Goal: Information Seeking & Learning: Learn about a topic

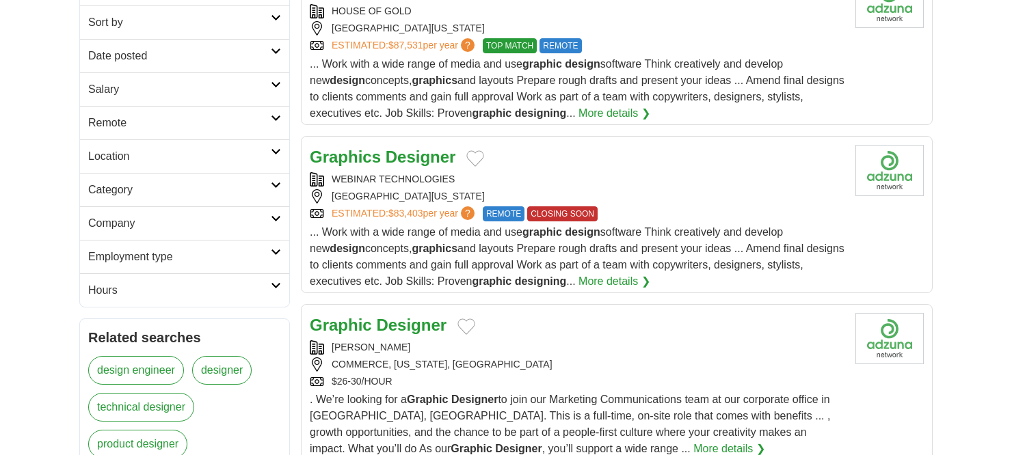
scroll to position [342, 0]
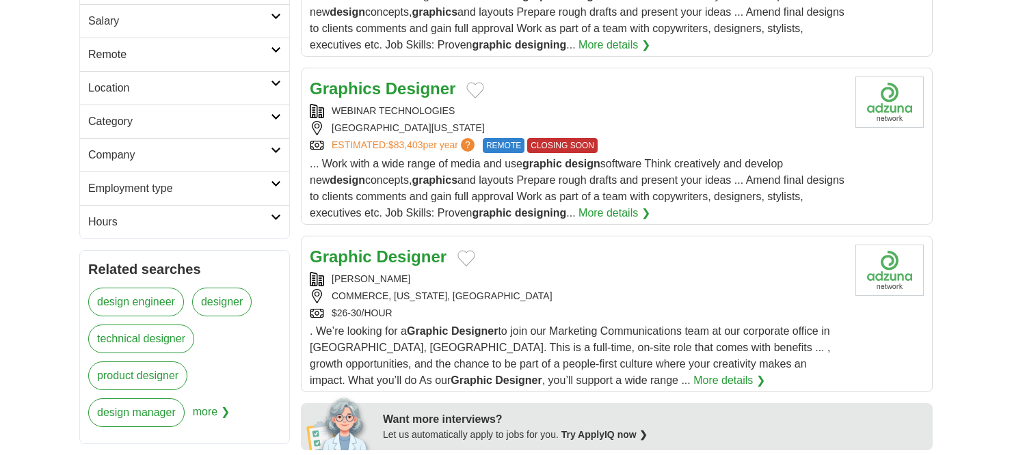
drag, startPoint x: 394, startPoint y: 250, endPoint x: 453, endPoint y: 269, distance: 61.9
click at [453, 269] on div "Graphic Designer [PERSON_NAME] COMMERCE, [US_STATE], [GEOGRAPHIC_DATA] $26-30/H…" at bounding box center [577, 317] width 535 height 144
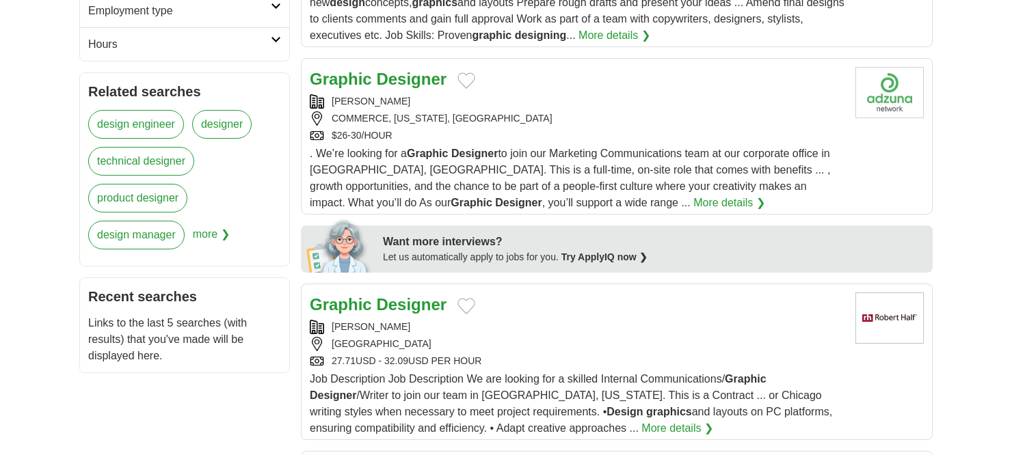
scroll to position [0, 0]
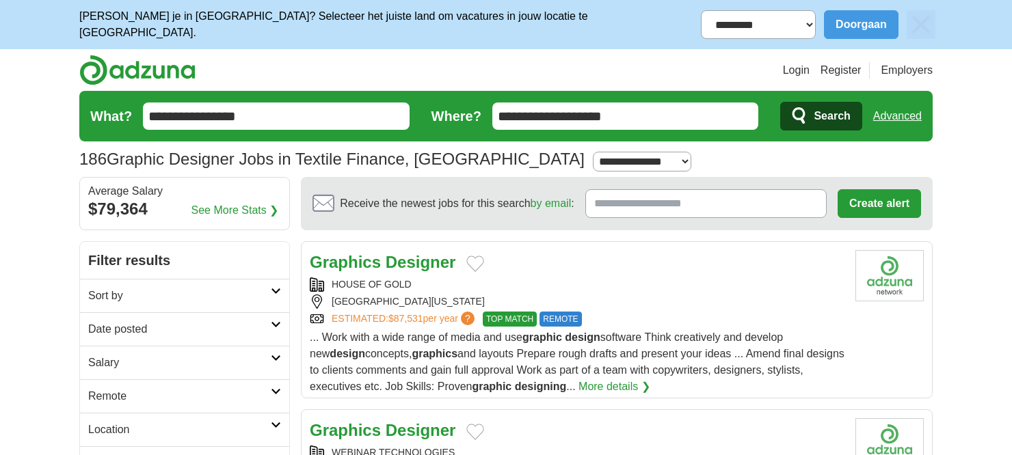
click at [998, 37] on div "**********" at bounding box center [506, 24] width 1012 height 49
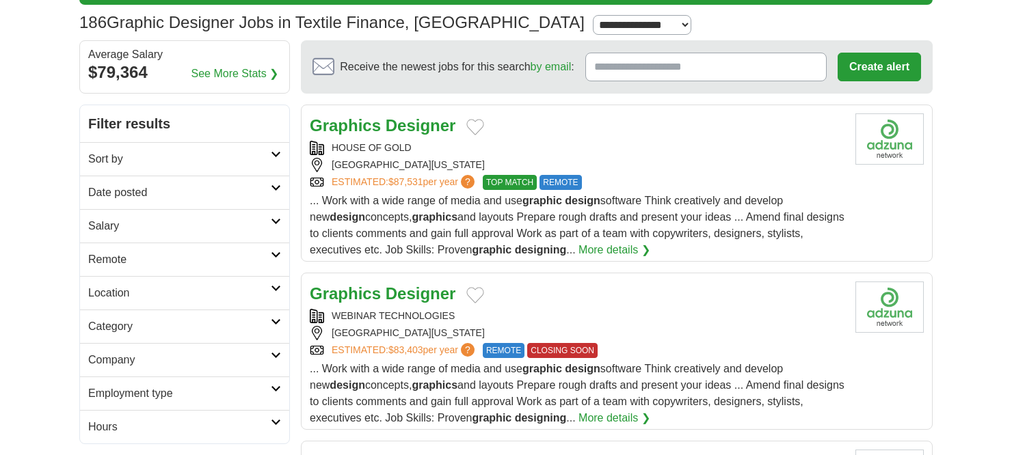
scroll to position [205, 0]
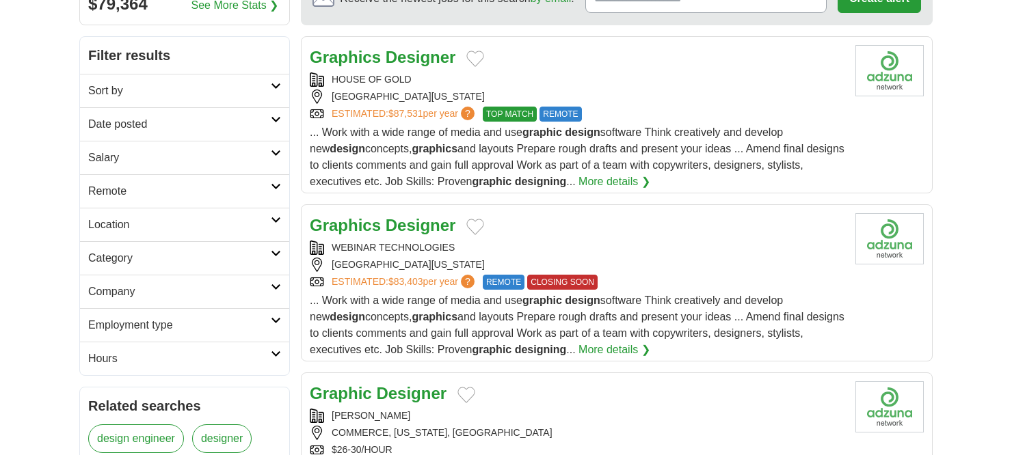
click at [267, 220] on h2 "Location" at bounding box center [179, 225] width 183 height 16
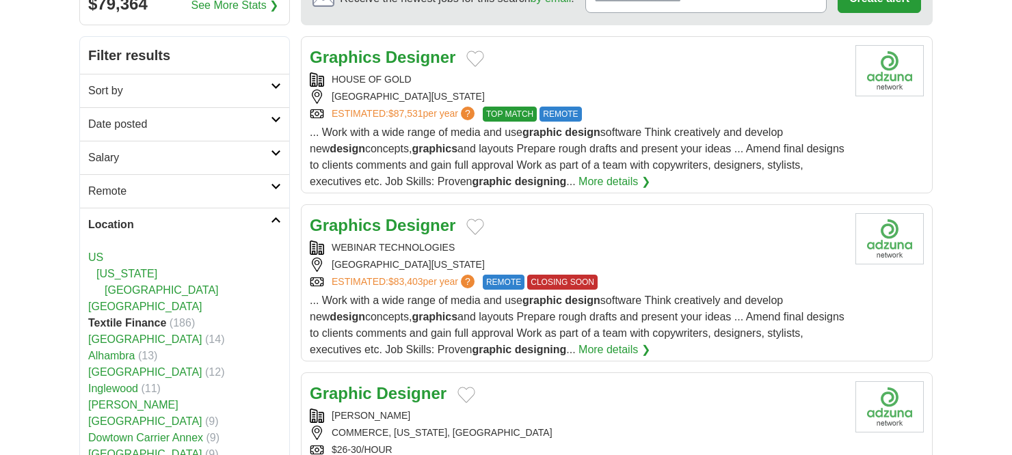
scroll to position [342, 0]
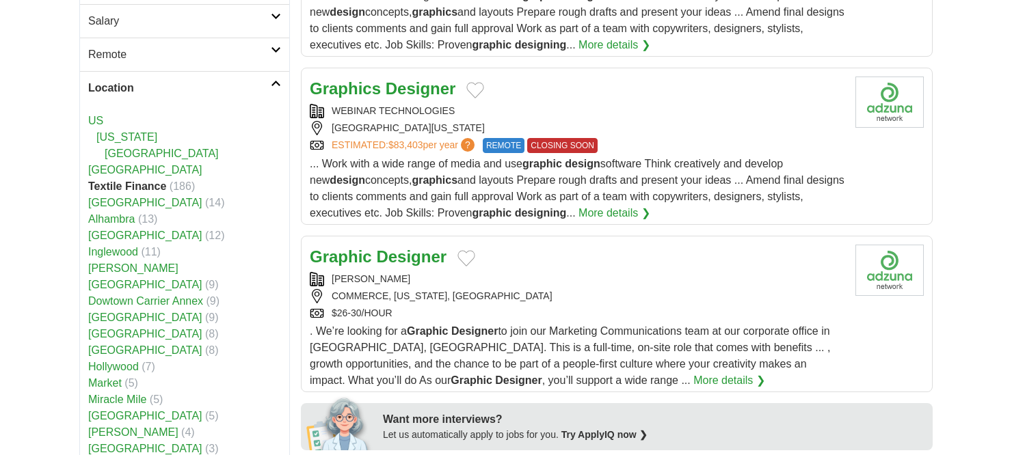
click at [270, 80] on h2 "Location" at bounding box center [179, 88] width 183 height 16
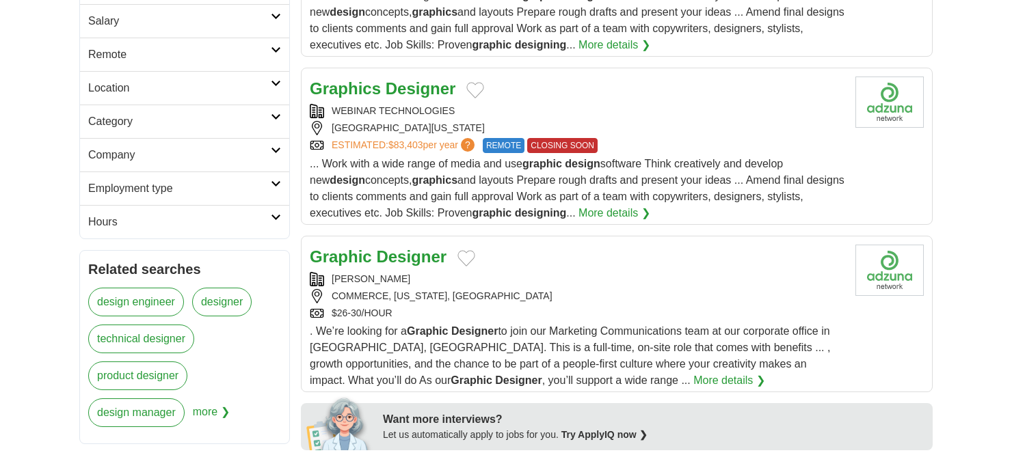
click at [274, 181] on icon at bounding box center [276, 184] width 10 height 7
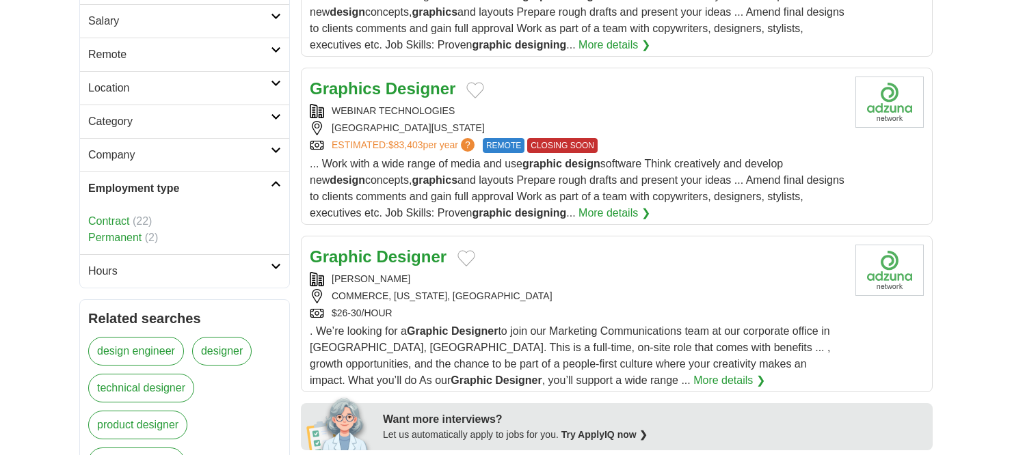
click at [274, 181] on icon at bounding box center [276, 184] width 10 height 7
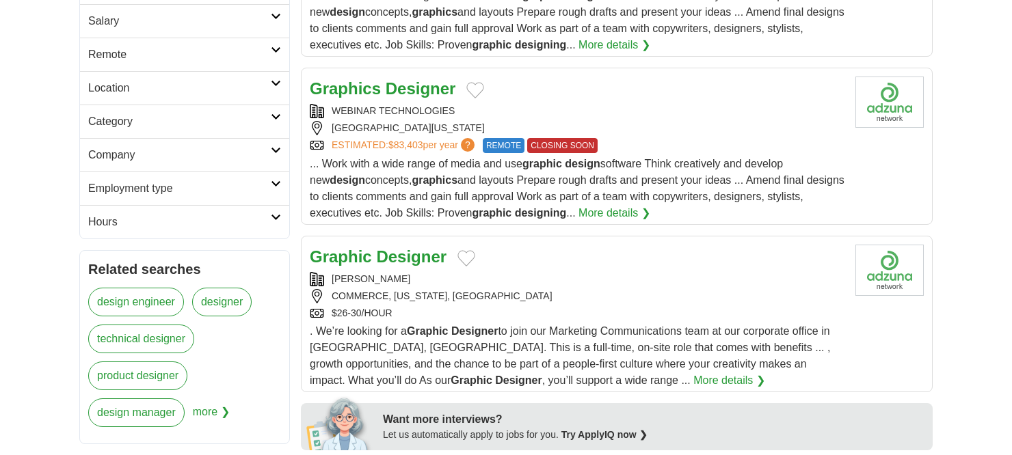
click at [273, 224] on link "Hours" at bounding box center [184, 222] width 209 height 34
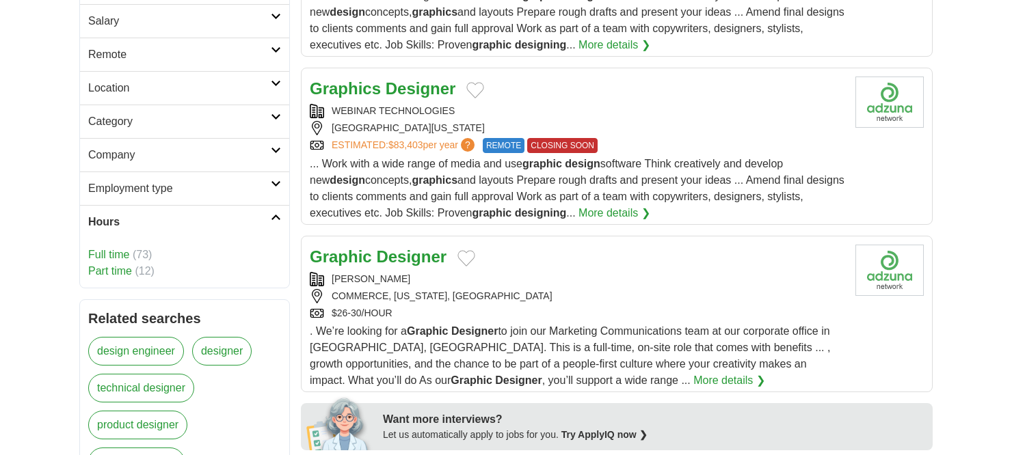
click at [271, 224] on link "Hours" at bounding box center [184, 222] width 209 height 34
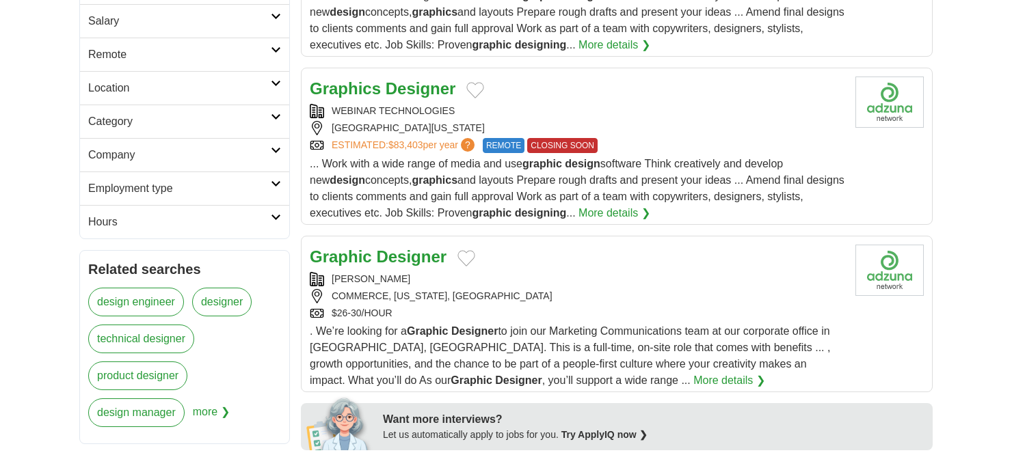
click at [277, 186] on link "Employment type" at bounding box center [184, 189] width 209 height 34
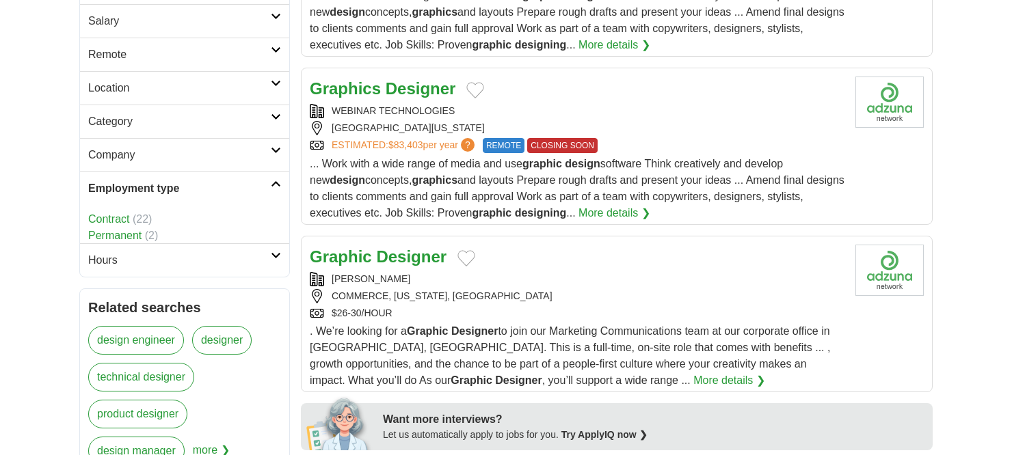
click at [277, 186] on link "Employment type" at bounding box center [184, 189] width 209 height 34
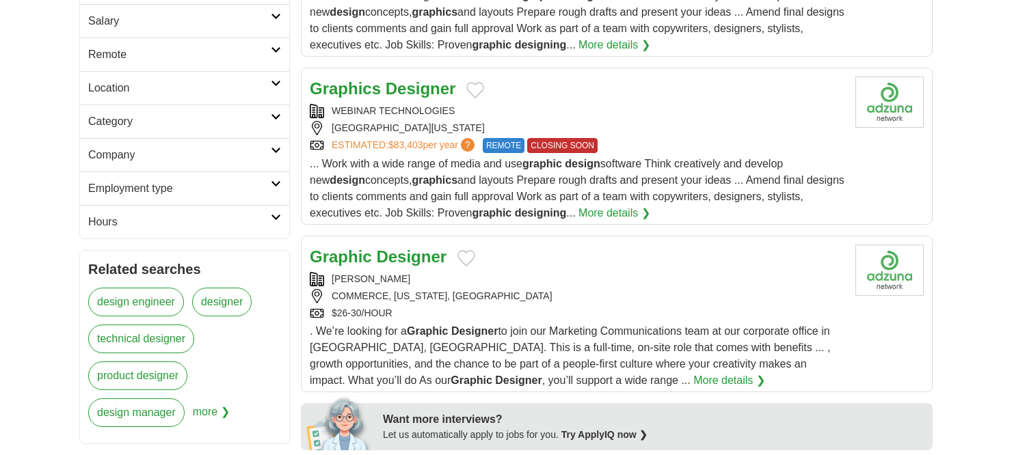
click at [271, 147] on icon at bounding box center [276, 150] width 10 height 7
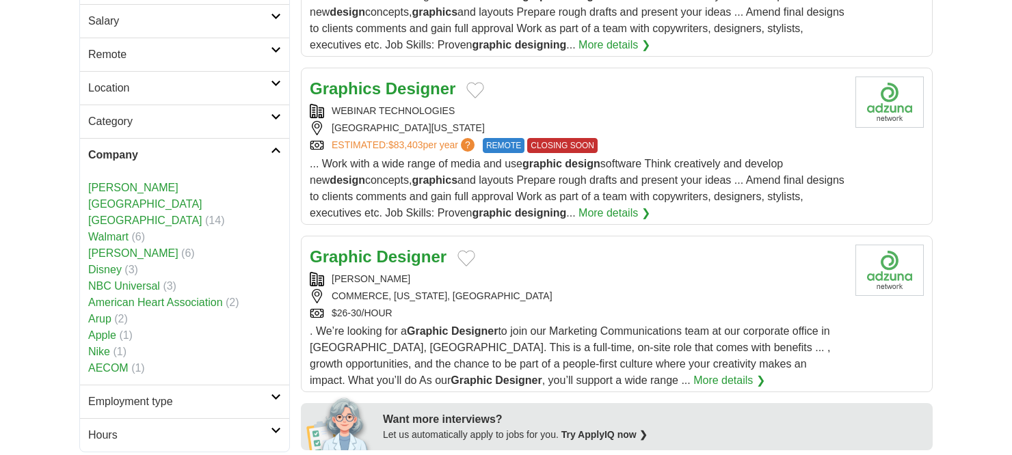
click at [271, 147] on icon at bounding box center [276, 150] width 10 height 7
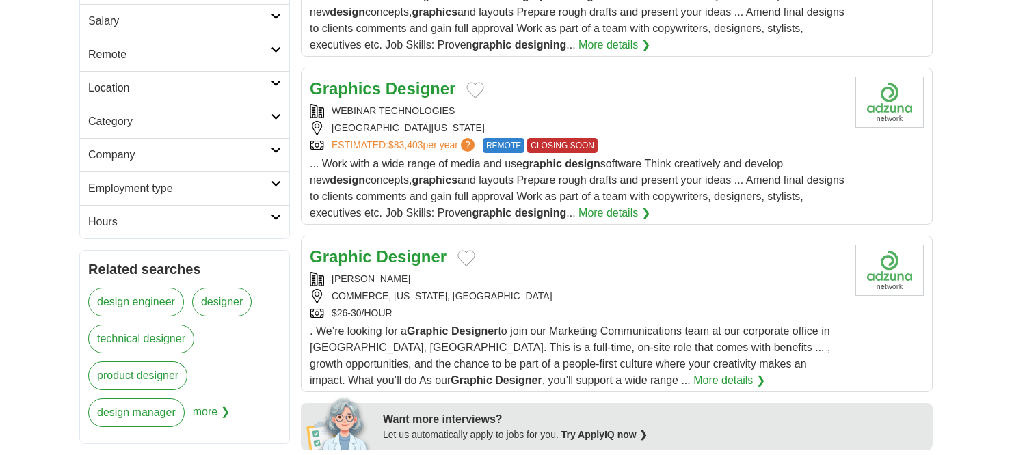
click at [274, 114] on icon at bounding box center [276, 117] width 10 height 7
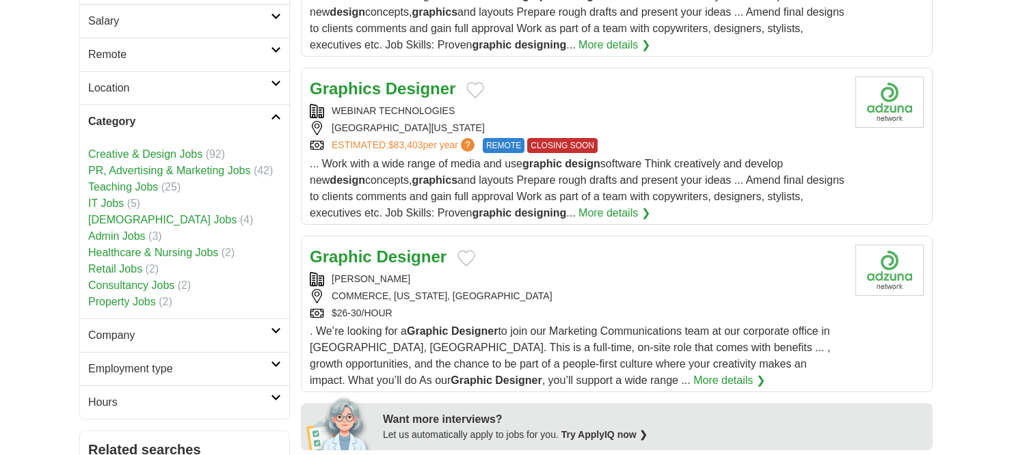
click at [274, 114] on icon at bounding box center [276, 117] width 10 height 7
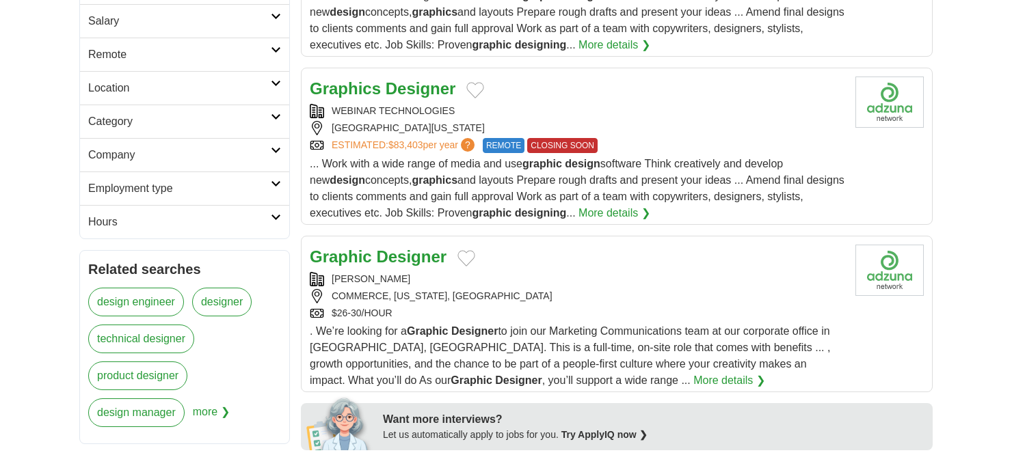
click at [271, 84] on h2 "Location" at bounding box center [179, 88] width 183 height 16
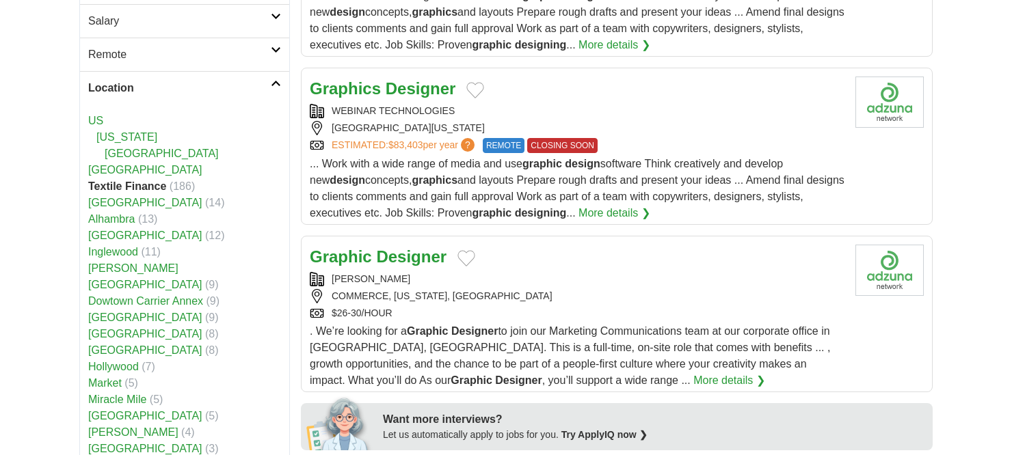
click at [271, 84] on h2 "Location" at bounding box center [179, 88] width 183 height 16
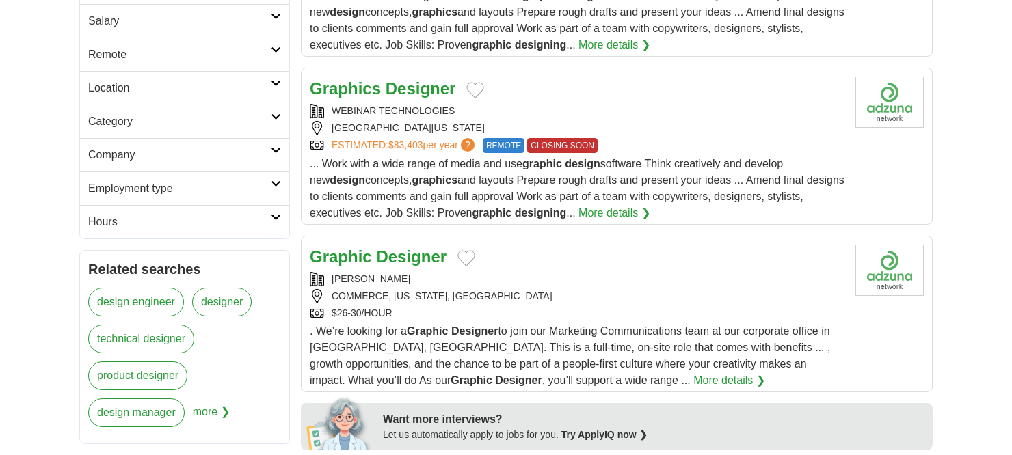
click at [272, 52] on link "Remote" at bounding box center [184, 55] width 209 height 34
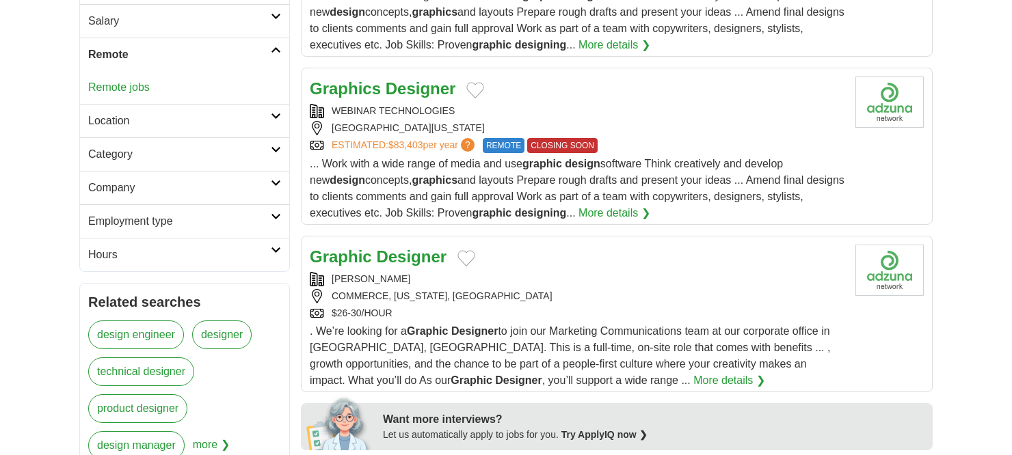
click at [272, 52] on link "Remote" at bounding box center [184, 55] width 209 height 34
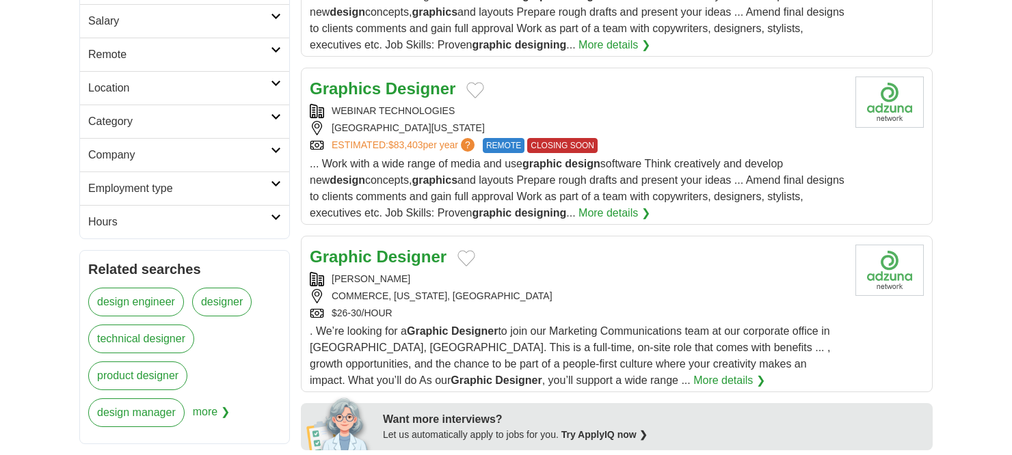
click at [265, 28] on link "Salary" at bounding box center [184, 21] width 209 height 34
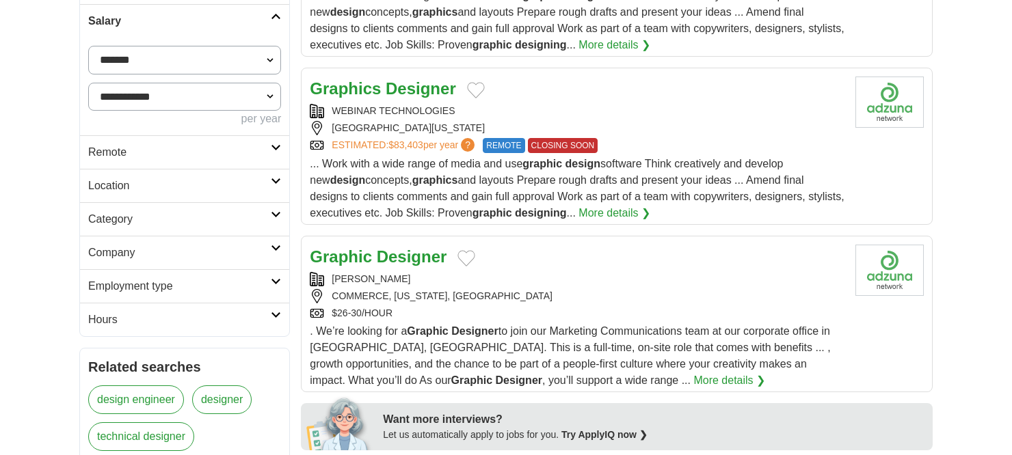
click at [269, 20] on h2 "Salary" at bounding box center [179, 21] width 183 height 16
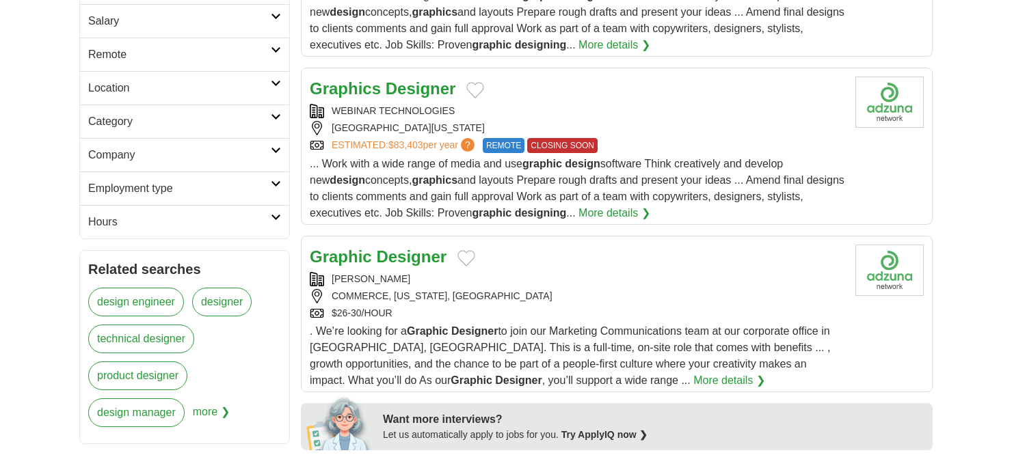
scroll to position [205, 0]
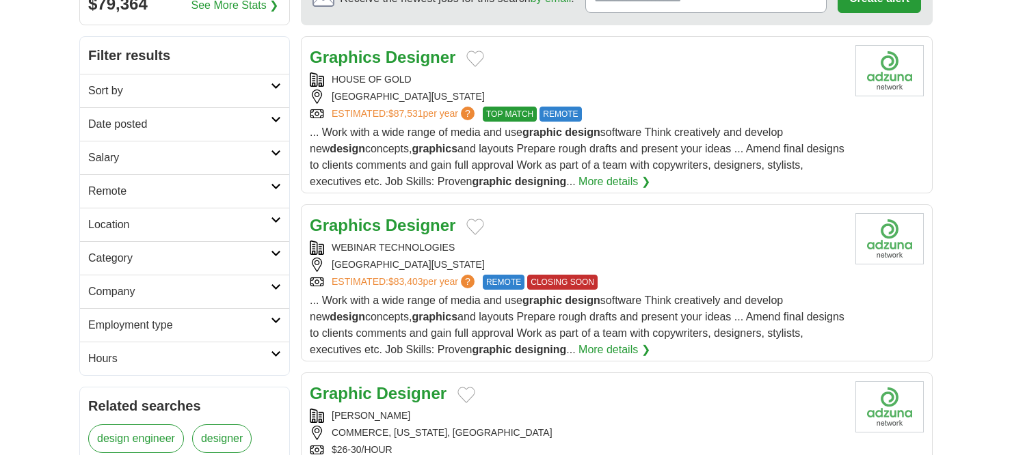
click at [278, 77] on link "Sort by" at bounding box center [184, 91] width 209 height 34
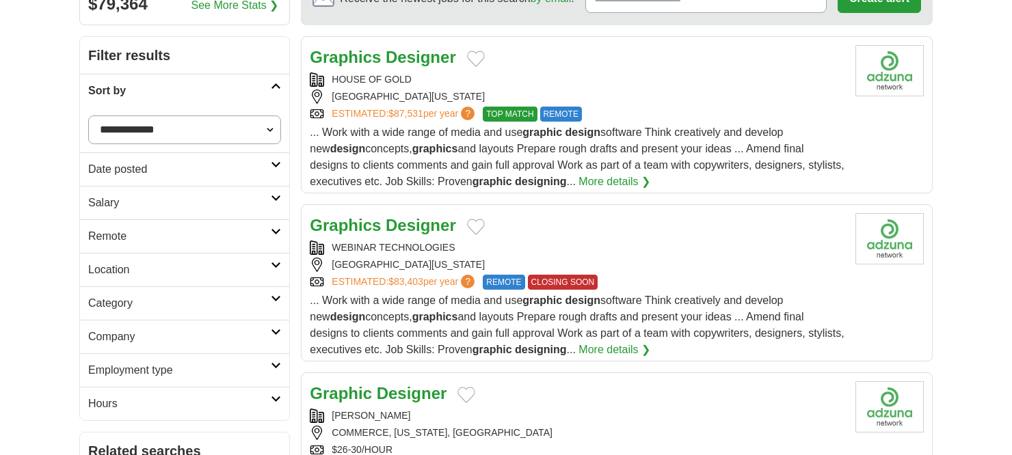
click at [276, 84] on icon at bounding box center [276, 86] width 10 height 7
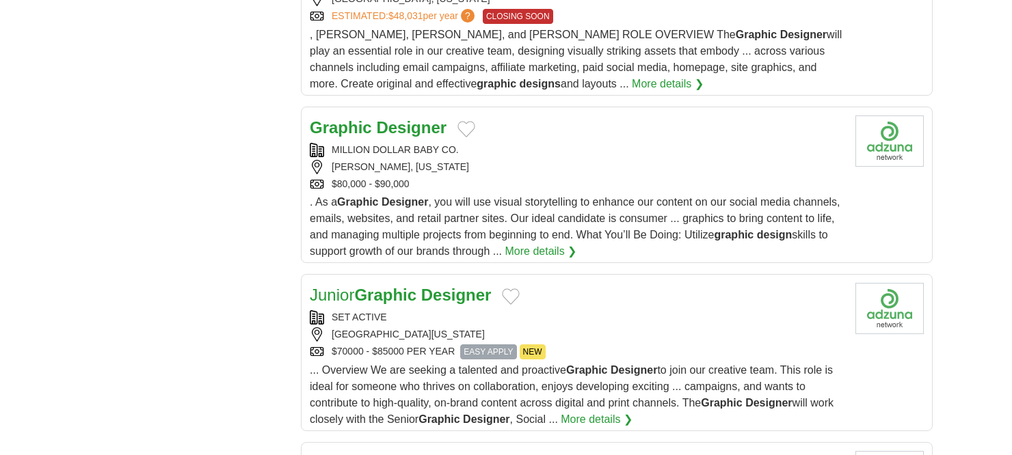
scroll to position [1505, 0]
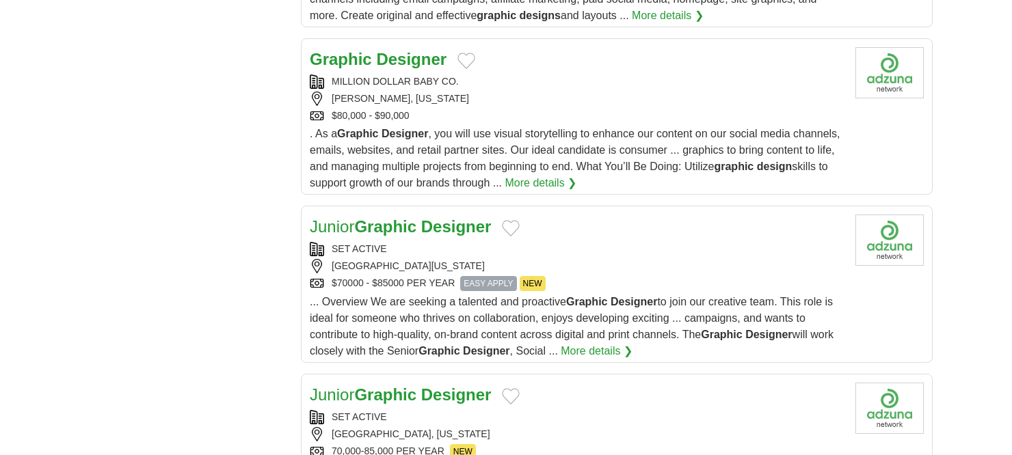
drag, startPoint x: 404, startPoint y: 205, endPoint x: 383, endPoint y: 221, distance: 26.4
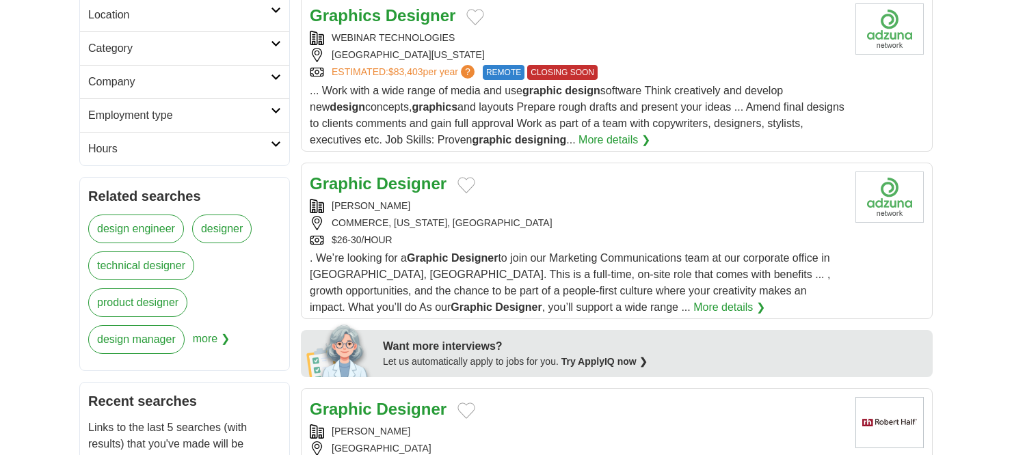
scroll to position [0, 0]
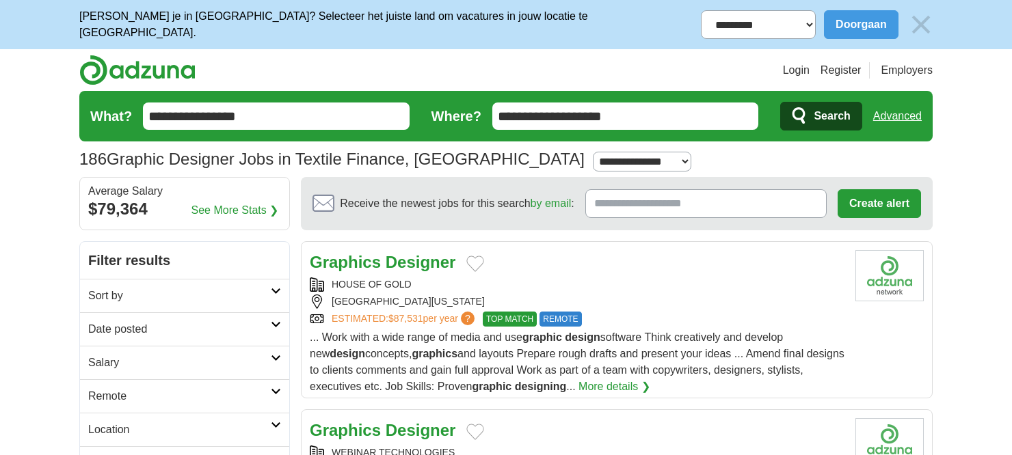
drag, startPoint x: 648, startPoint y: 113, endPoint x: 449, endPoint y: 112, distance: 199.7
click at [449, 112] on form "**********" at bounding box center [505, 116] width 853 height 51
click at [619, 112] on input "Where?" at bounding box center [625, 116] width 267 height 27
click at [895, 116] on link "Advanced" at bounding box center [897, 116] width 49 height 27
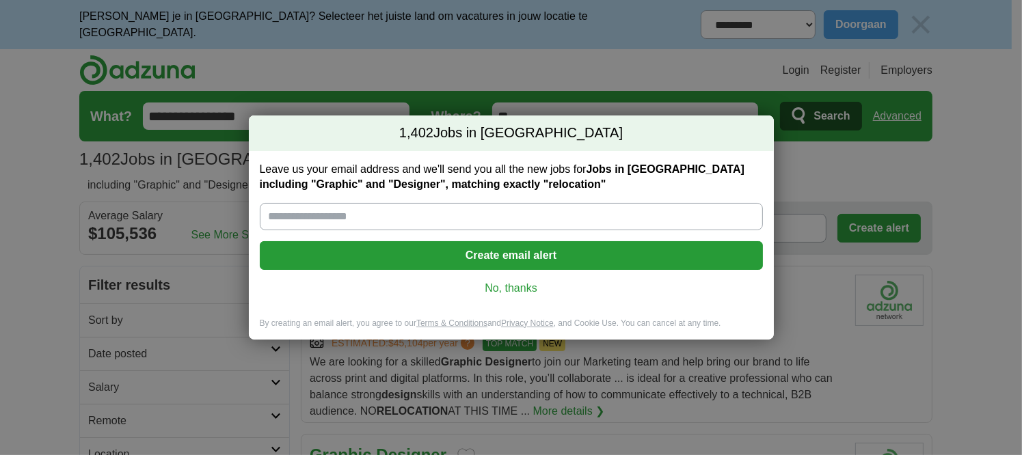
click at [531, 291] on link "No, thanks" at bounding box center [511, 288] width 481 height 15
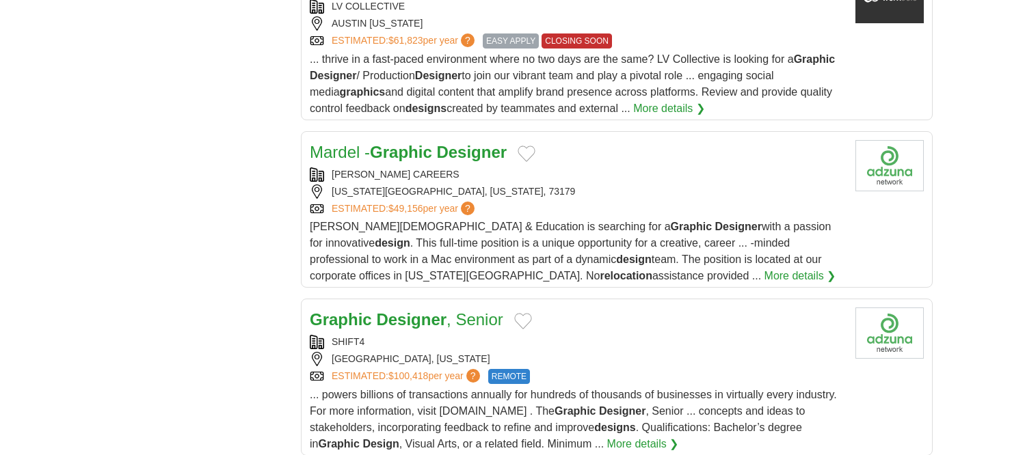
scroll to position [1505, 0]
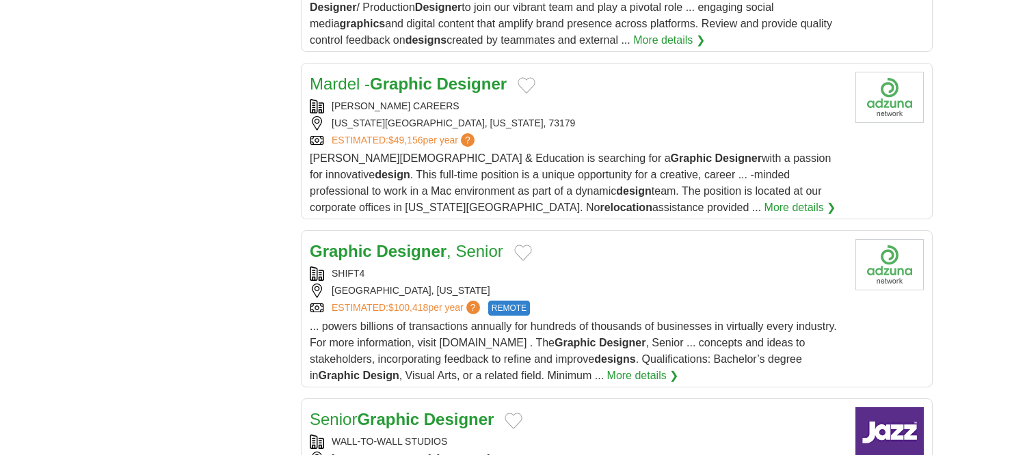
drag, startPoint x: 414, startPoint y: 242, endPoint x: 274, endPoint y: 313, distance: 156.9
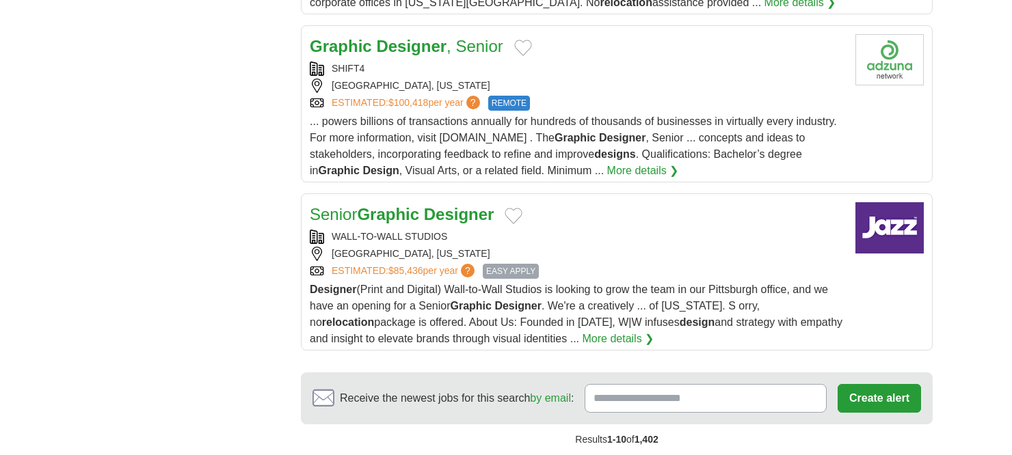
scroll to position [1778, 0]
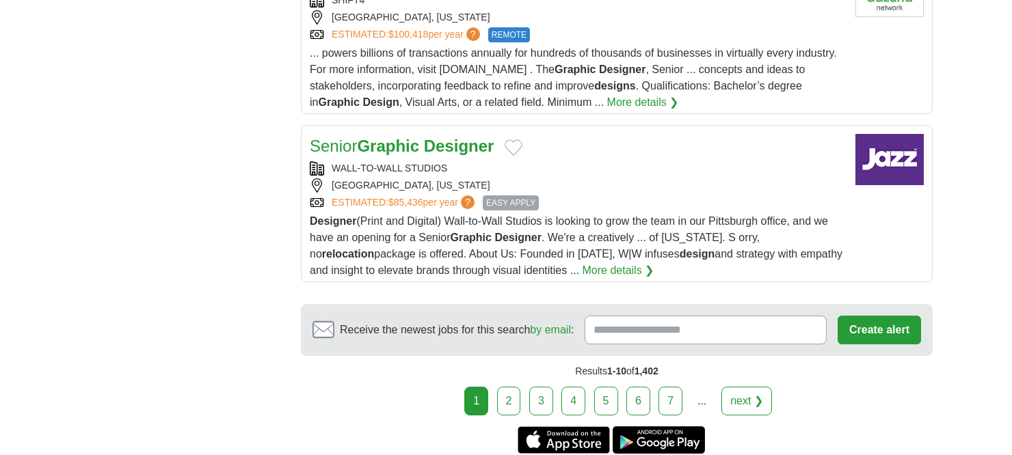
click at [511, 390] on link "2" at bounding box center [509, 401] width 24 height 29
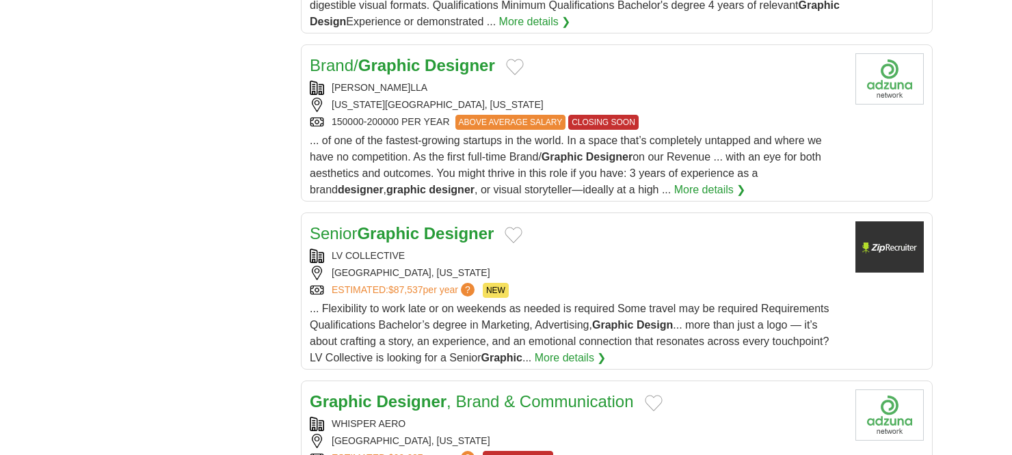
scroll to position [1577, 0]
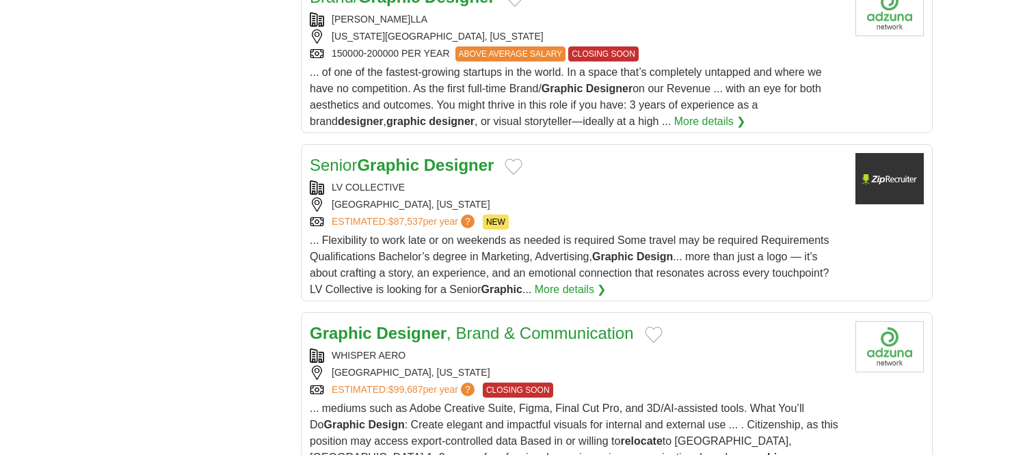
drag, startPoint x: 424, startPoint y: 156, endPoint x: 701, endPoint y: 263, distance: 296.8
click at [701, 263] on span "... Flexibility to work late or on weekends as needed is required Some travel m…" at bounding box center [569, 265] width 519 height 61
